Goal: Information Seeking & Learning: Understand process/instructions

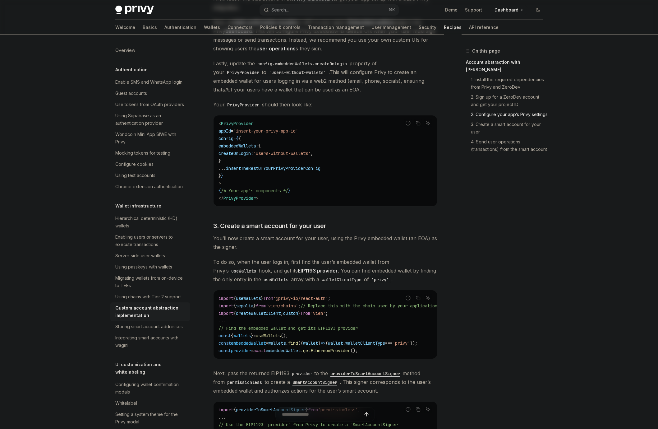
scroll to position [390, 0]
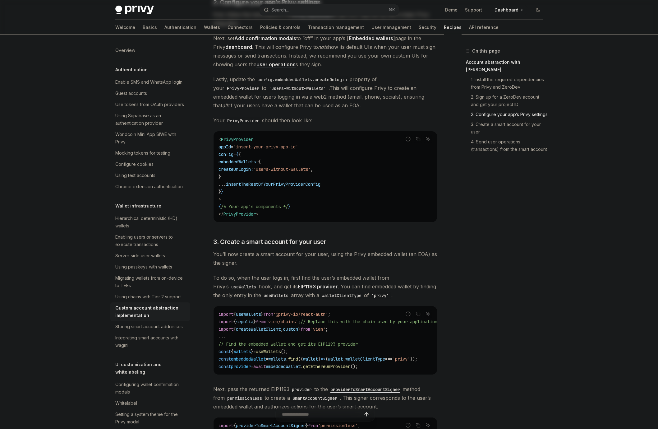
click at [242, 292] on span "To do so, when the user logs in, first find the user’s embedded wallet from [PE…" at bounding box center [325, 286] width 224 height 26
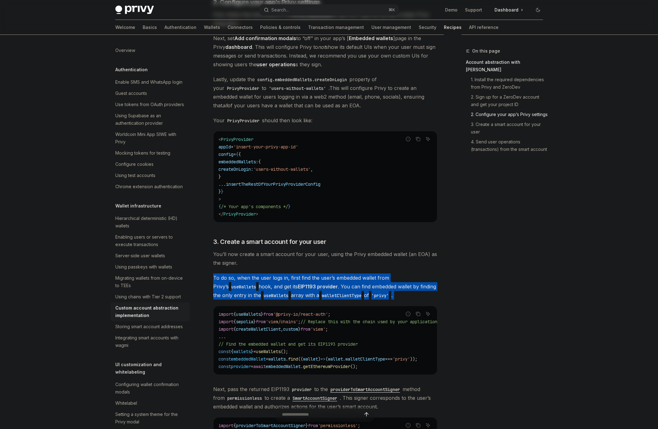
click at [266, 367] on span "await" at bounding box center [259, 366] width 12 height 6
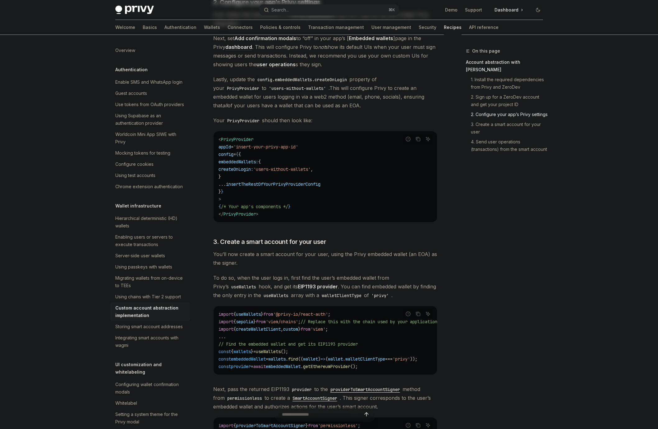
click at [266, 367] on span "await" at bounding box center [259, 366] width 12 height 6
click at [268, 370] on code "import { useWallets } from '@privy-io/react-auth' ; import { sepolia } from 'vi…" at bounding box center [336, 340] width 234 height 60
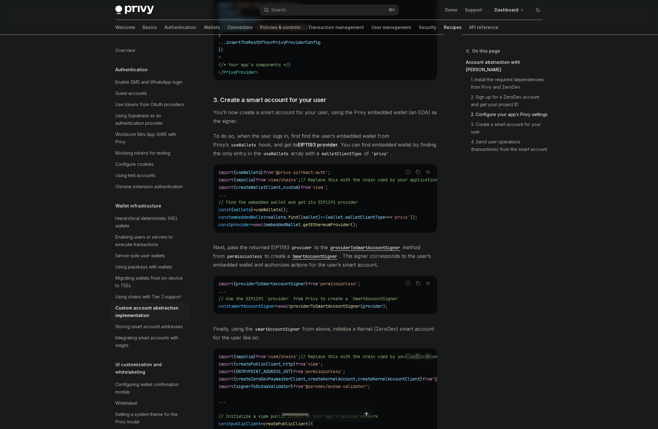
scroll to position [538, 0]
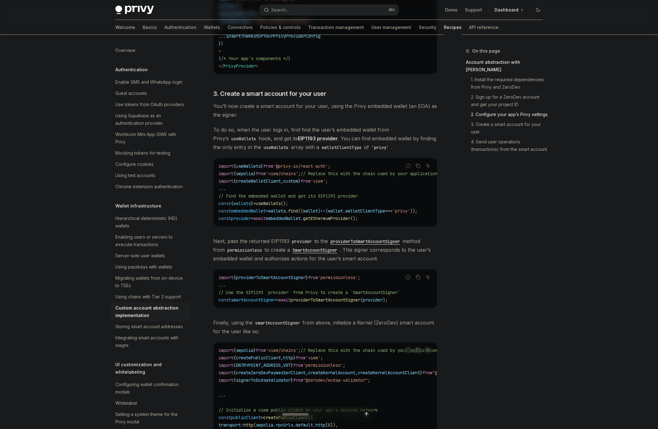
click at [285, 292] on code "import { providerToSmartAccountSigner } from 'permissionless' ; ... // Use the …" at bounding box center [326, 289] width 214 height 30
click at [266, 308] on div "import { providerToSmartAccountSigner } from 'permissionless' ; ... // Use the …" at bounding box center [326, 288] width 224 height 39
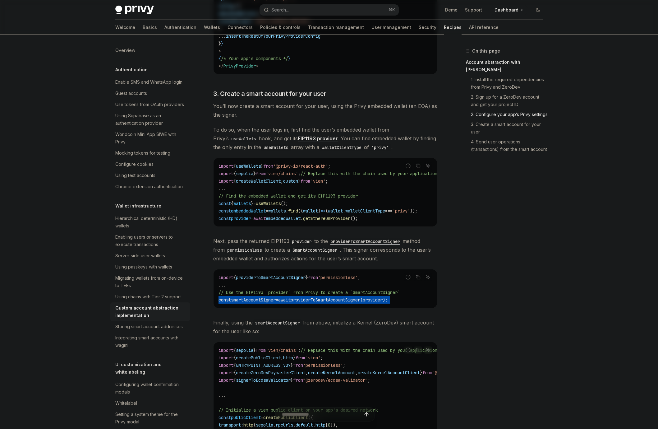
click at [304, 303] on span "providerToSmartAccountSigner" at bounding box center [326, 300] width 70 height 6
click at [326, 303] on span "providerToSmartAccountSigner" at bounding box center [326, 300] width 70 height 6
click at [315, 313] on div "​ Account abstraction with ZeroDev ZeroDev is a toolkit for creating ERC-4337 -…" at bounding box center [325, 270] width 224 height 1337
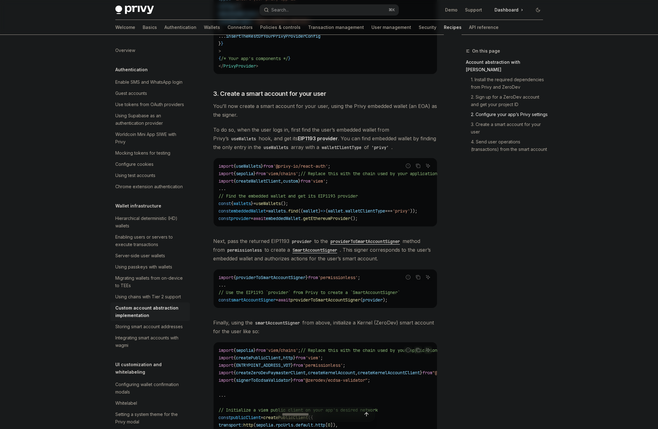
click at [388, 303] on span ");" at bounding box center [385, 300] width 5 height 6
click at [357, 303] on span "providerToSmartAccountSigner" at bounding box center [326, 300] width 70 height 6
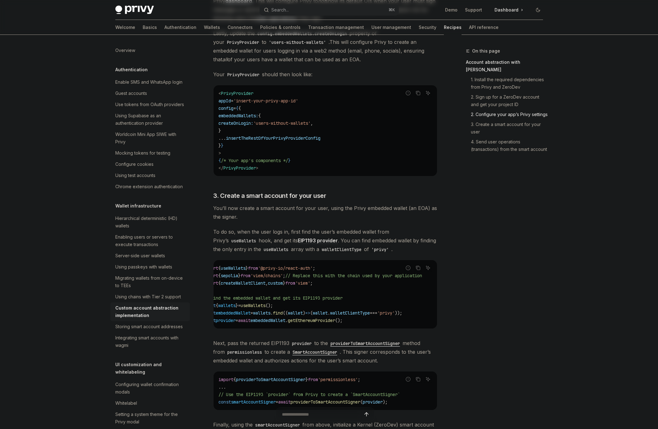
scroll to position [0, 0]
click at [385, 316] on span "walletClientType" at bounding box center [365, 313] width 40 height 6
click at [356, 319] on code "import { useWallets } from '@privy-io/react-auth' ; import { sepolia } from 'vi…" at bounding box center [336, 294] width 234 height 60
click at [324, 322] on span "getEthereumProvider" at bounding box center [326, 320] width 47 height 6
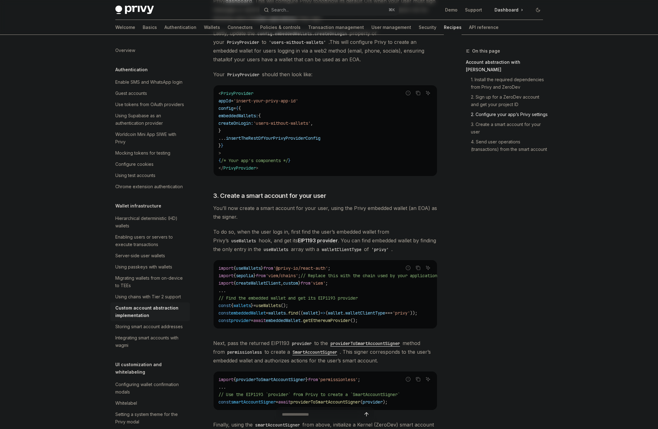
click at [324, 322] on span "getEthereumProvider" at bounding box center [326, 320] width 47 height 6
click at [303, 328] on div "import { useWallets } from '@privy-io/react-auth' ; import { sepolia } from 'vi…" at bounding box center [326, 294] width 224 height 68
click at [303, 323] on span "." at bounding box center [302, 320] width 2 height 6
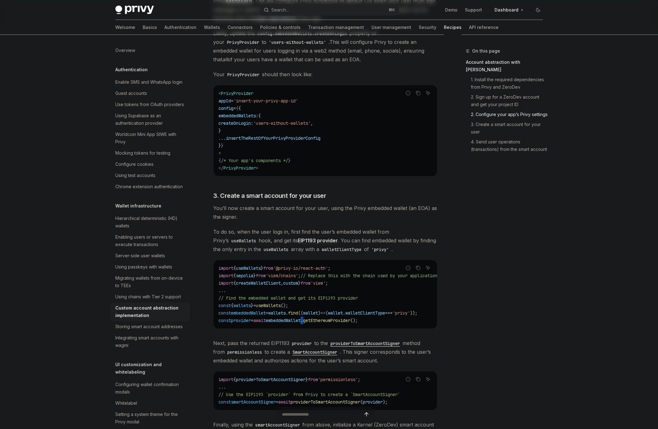
click at [303, 323] on span "." at bounding box center [302, 320] width 2 height 6
click at [220, 219] on span "You’ll now create a smart account for your user, using the Privy embedded walle…" at bounding box center [325, 212] width 224 height 17
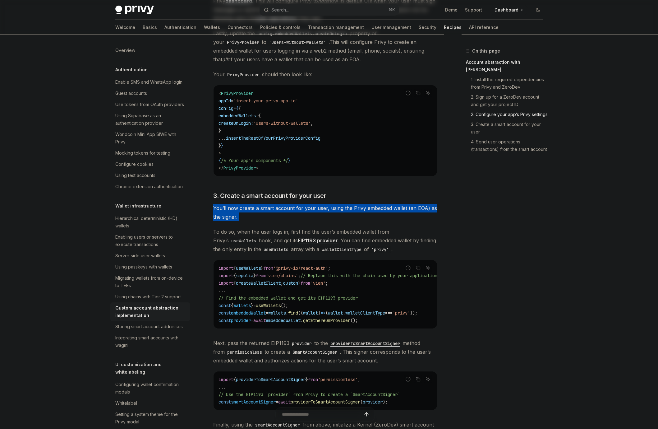
click at [298, 244] on link "EIP1193 provider" at bounding box center [318, 240] width 40 height 7
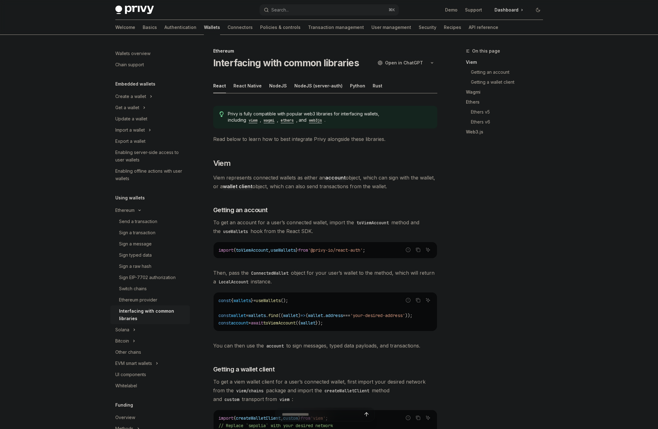
click at [293, 244] on div "import { toViemAccount , useWallets } from '@privy-io/react-auth' ;" at bounding box center [326, 250] width 224 height 16
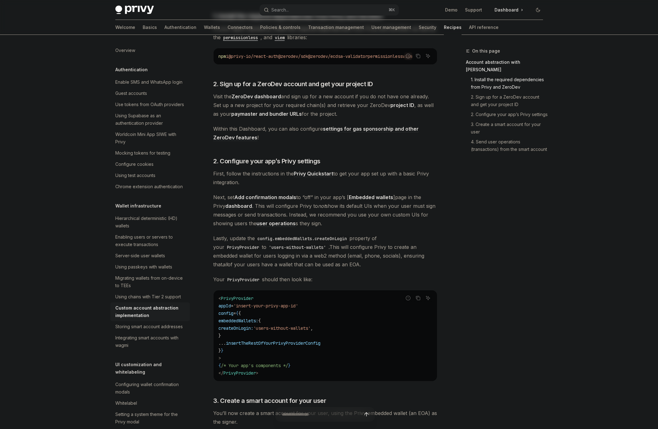
scroll to position [229, 0]
click at [277, 215] on span "Next, set Add confirmation modals to “off” in your app’s [ Embedded wallets ] p…" at bounding box center [325, 211] width 224 height 35
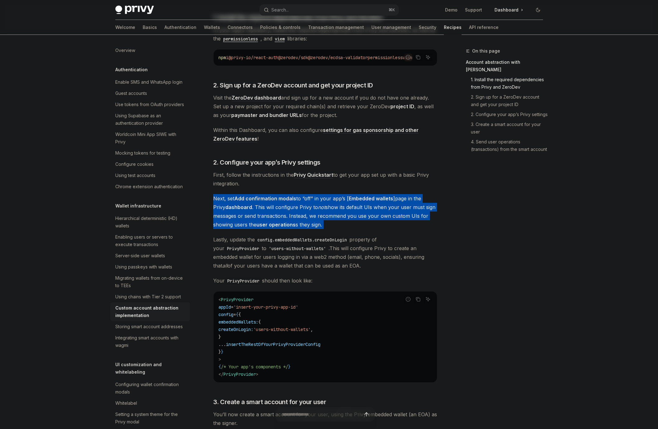
click at [349, 207] on span "Next, set Add confirmation modals to “off” in your app’s [ Embedded wallets ] p…" at bounding box center [325, 211] width 224 height 35
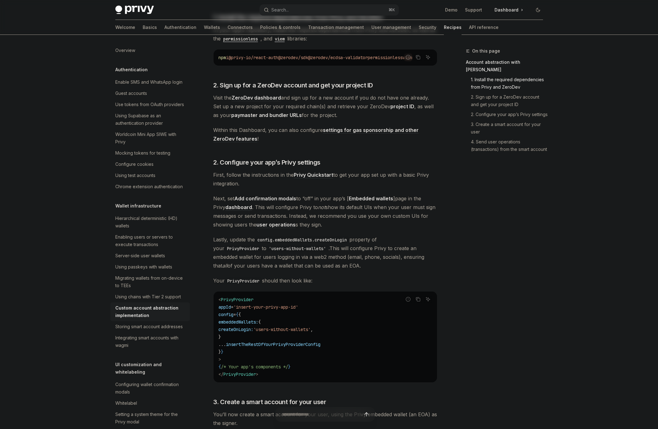
click at [351, 201] on strong "Embedded wallets" at bounding box center [371, 198] width 44 height 6
click at [344, 216] on span "Next, set Add confirmation modals to “off” in your app’s [ Embedded wallets ] p…" at bounding box center [325, 211] width 224 height 35
click at [352, 212] on span "Next, set Add confirmation modals to “off” in your app’s [ Embedded wallets ] p…" at bounding box center [325, 211] width 224 height 35
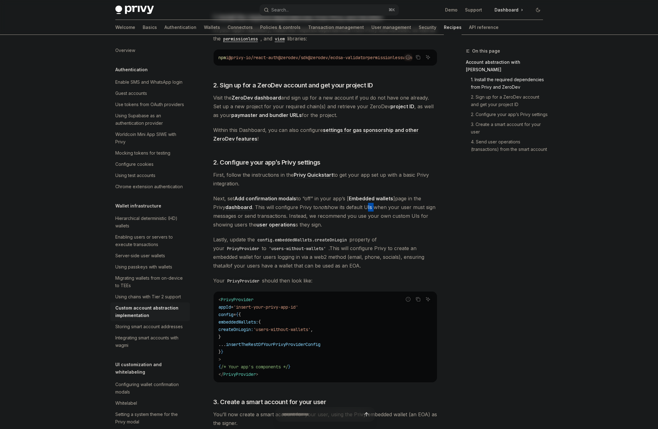
click at [352, 212] on span "Next, set Add confirmation modals to “off” in your app’s [ Embedded wallets ] p…" at bounding box center [325, 211] width 224 height 35
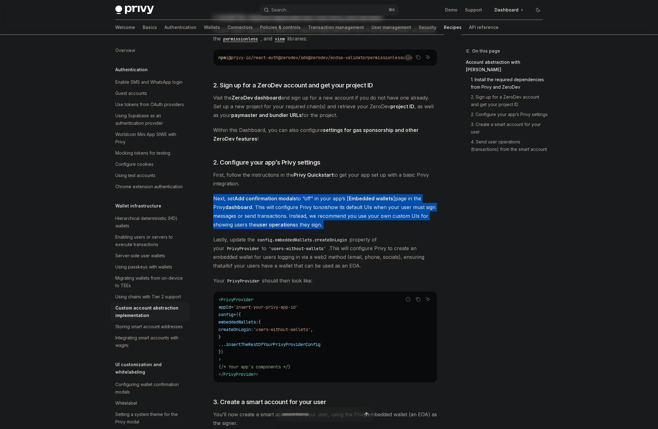
click at [340, 224] on span "Next, set Add confirmation modals to “off” in your app’s [ Embedded wallets ] p…" at bounding box center [325, 211] width 224 height 35
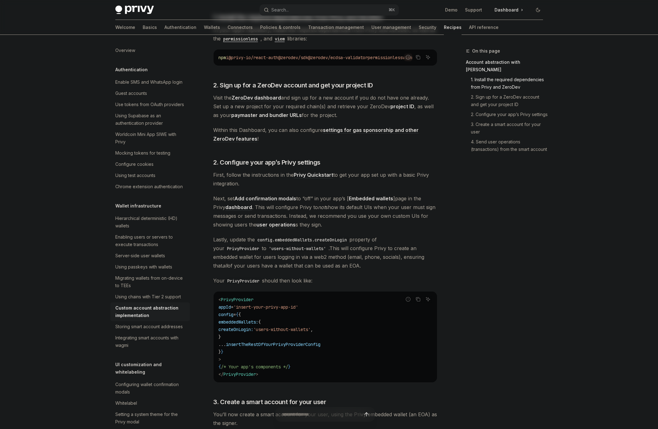
click at [294, 238] on span "Lastly, update the config.embeddedWallets.createOnLogin property of your PrivyP…" at bounding box center [325, 252] width 224 height 35
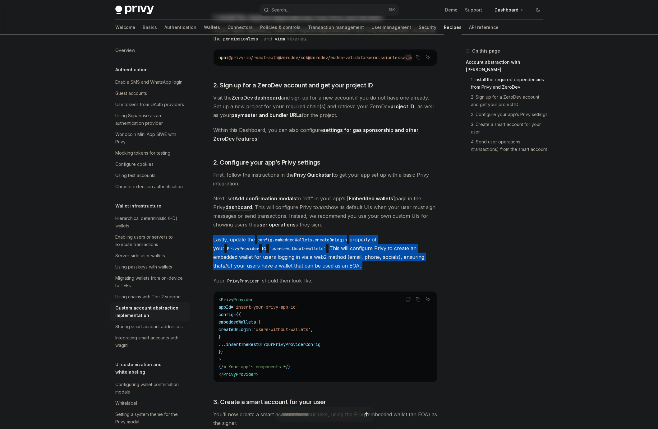
click at [314, 258] on span "Lastly, update the config.embeddedWallets.createOnLogin property of your PrivyP…" at bounding box center [325, 252] width 224 height 35
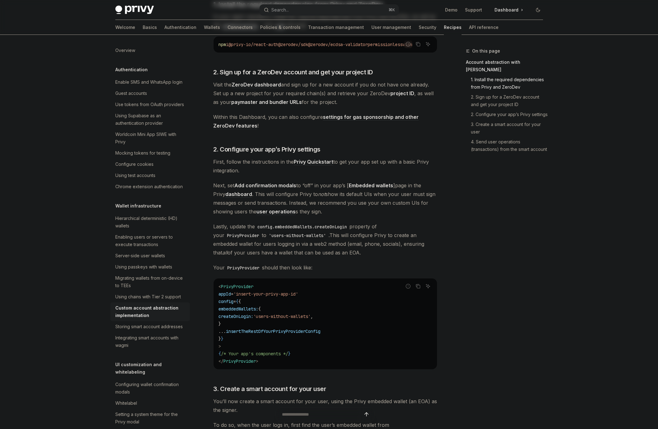
scroll to position [244, 0]
click at [305, 333] on span "insertTheRestOfYourPrivyProviderConfig" at bounding box center [273, 330] width 95 height 6
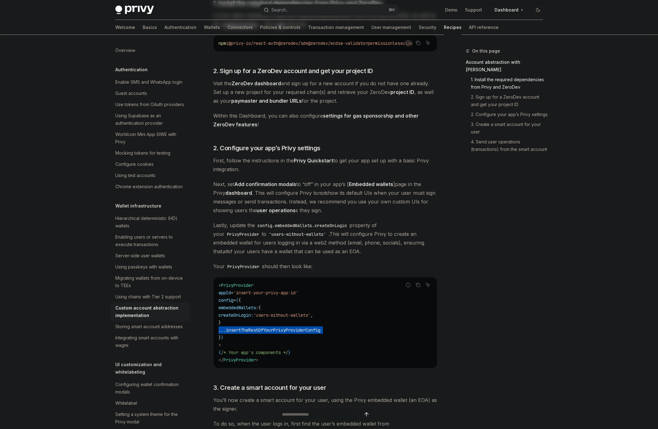
click at [304, 333] on span "insertTheRestOfYourPrivyProviderConfig" at bounding box center [273, 330] width 95 height 6
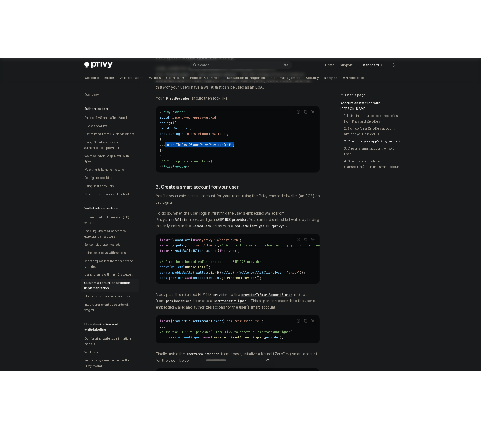
scroll to position [464, 0]
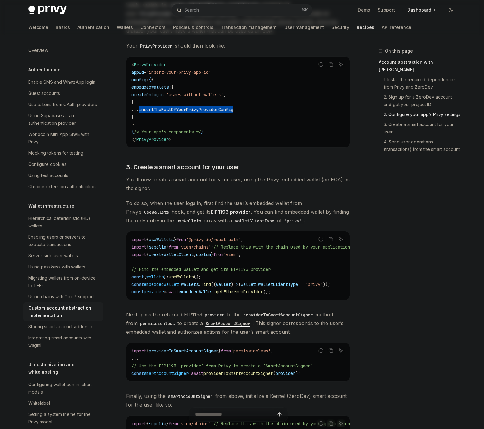
type textarea "*"
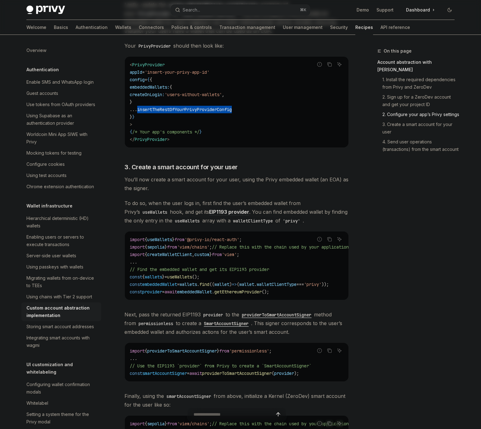
click at [222, 280] on code "import { useWallets } from '@privy-io/react-auth' ; import { sepolia } from 'vi…" at bounding box center [247, 266] width 234 height 60
click at [210, 289] on code "import { useWallets } from '@privy-io/react-auth' ; import { sepolia } from 'vi…" at bounding box center [247, 266] width 234 height 60
click at [270, 291] on code "import { useWallets } from '@privy-io/react-auth' ; import { sepolia } from 'vi…" at bounding box center [247, 266] width 234 height 60
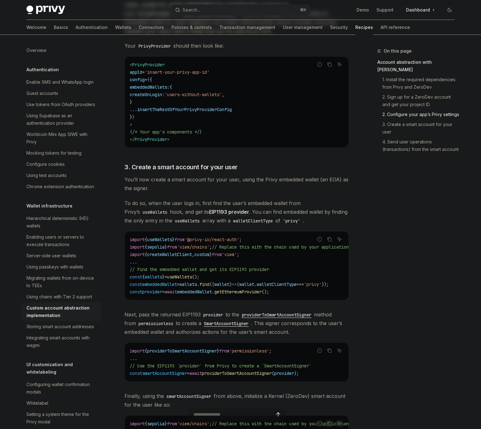
click at [212, 298] on div "import { useWallets } from '@privy-io/react-auth' ; import { sepolia } from 'vi…" at bounding box center [237, 265] width 224 height 68
click at [212, 293] on span "embeddedWallet" at bounding box center [194, 292] width 35 height 6
copy span "embeddedWallet"
click at [199, 287] on span "." at bounding box center [198, 284] width 2 height 6
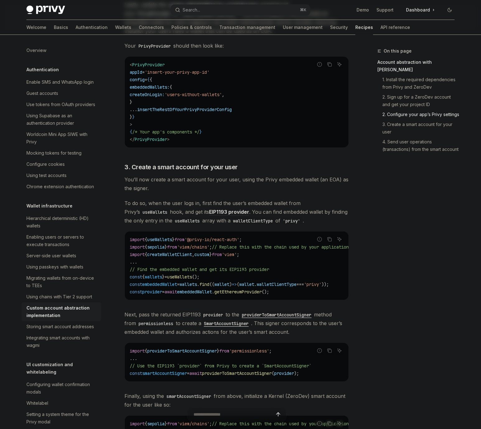
click at [199, 287] on span "." at bounding box center [198, 284] width 2 height 6
click at [207, 294] on span "embeddedWallet" at bounding box center [194, 292] width 35 height 6
